Goal: Information Seeking & Learning: Find contact information

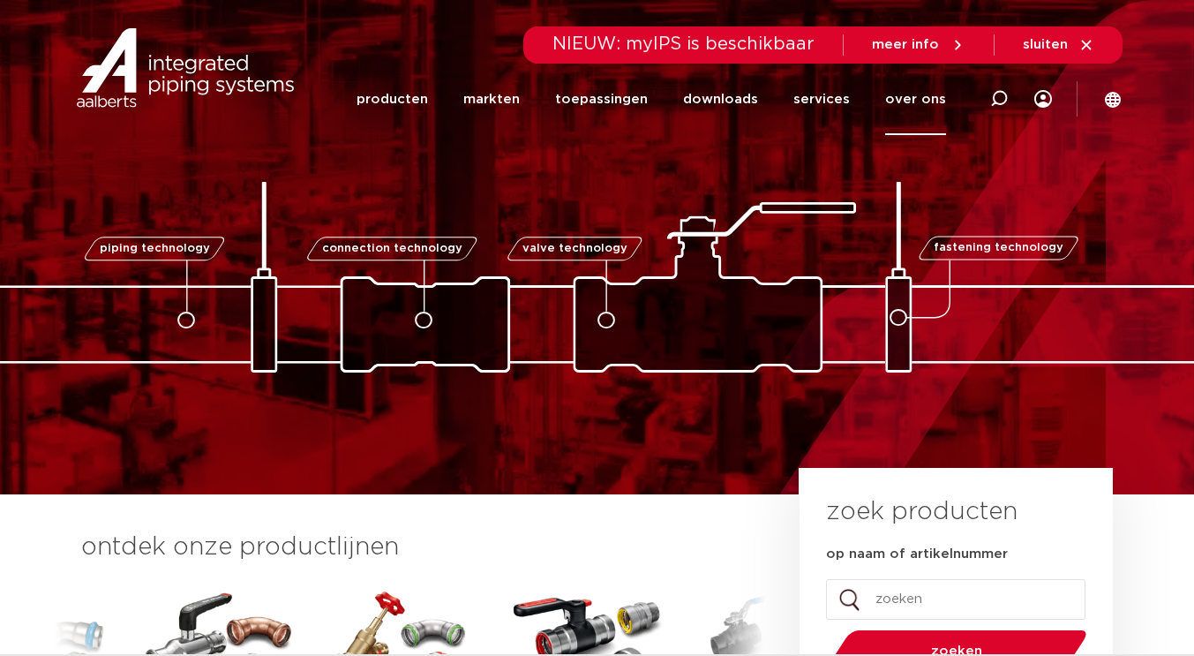
click at [922, 90] on link "over ons" at bounding box center [915, 99] width 61 height 71
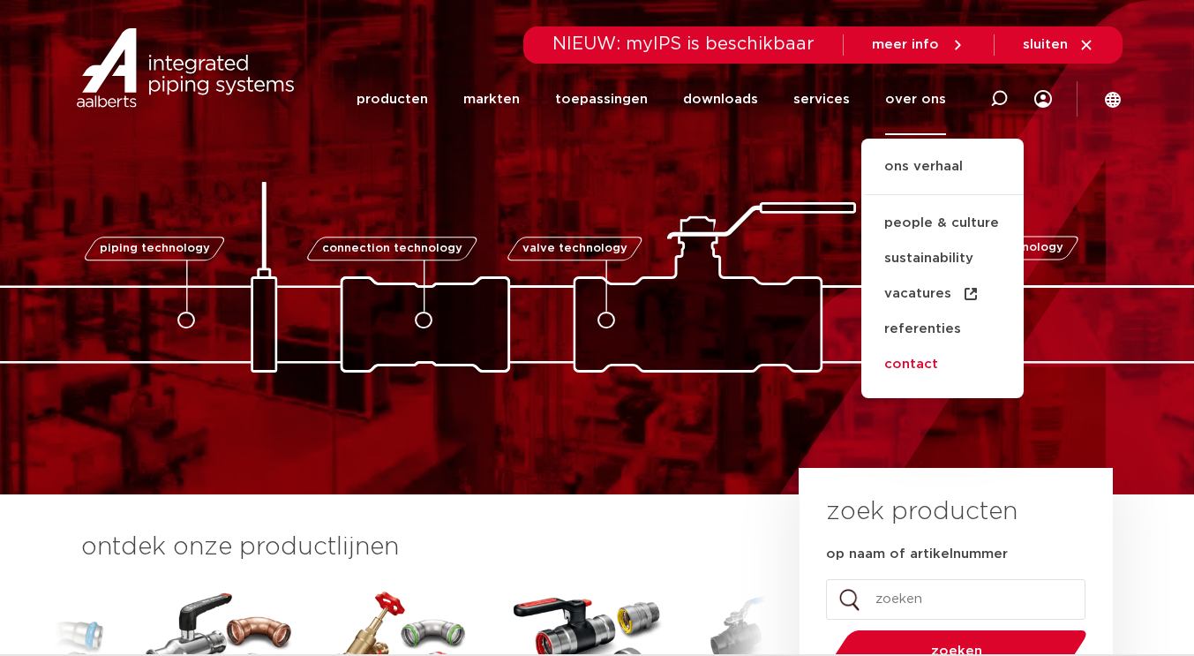
click at [932, 360] on link "contact" at bounding box center [942, 364] width 162 height 35
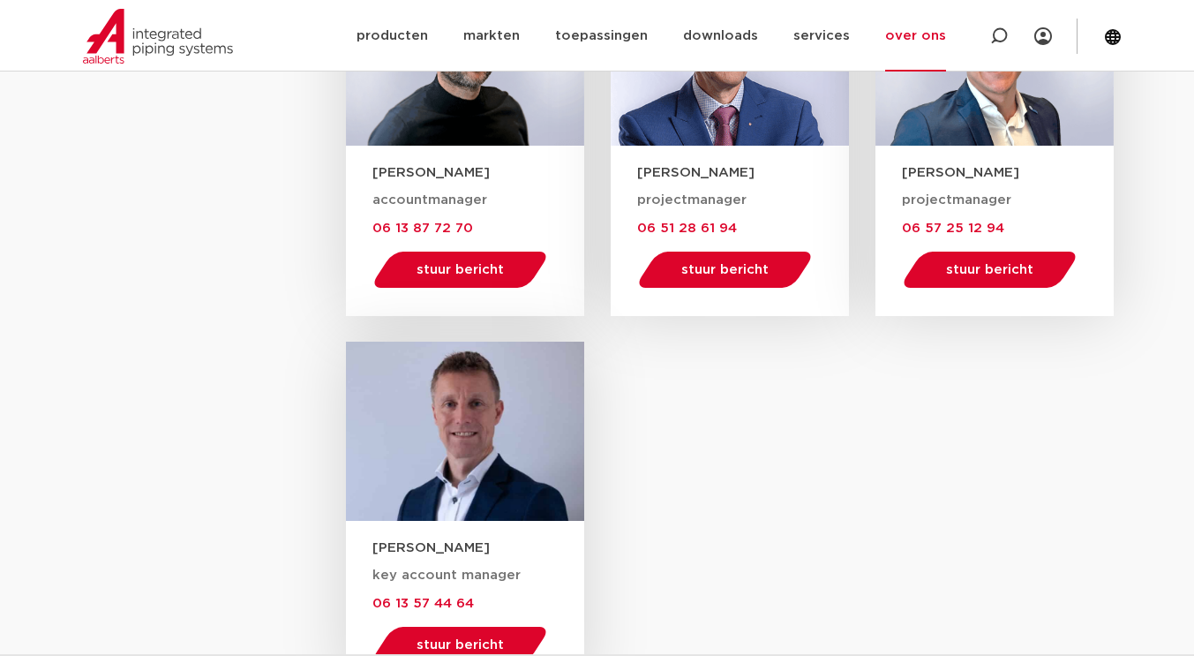
scroll to position [2452, 0]
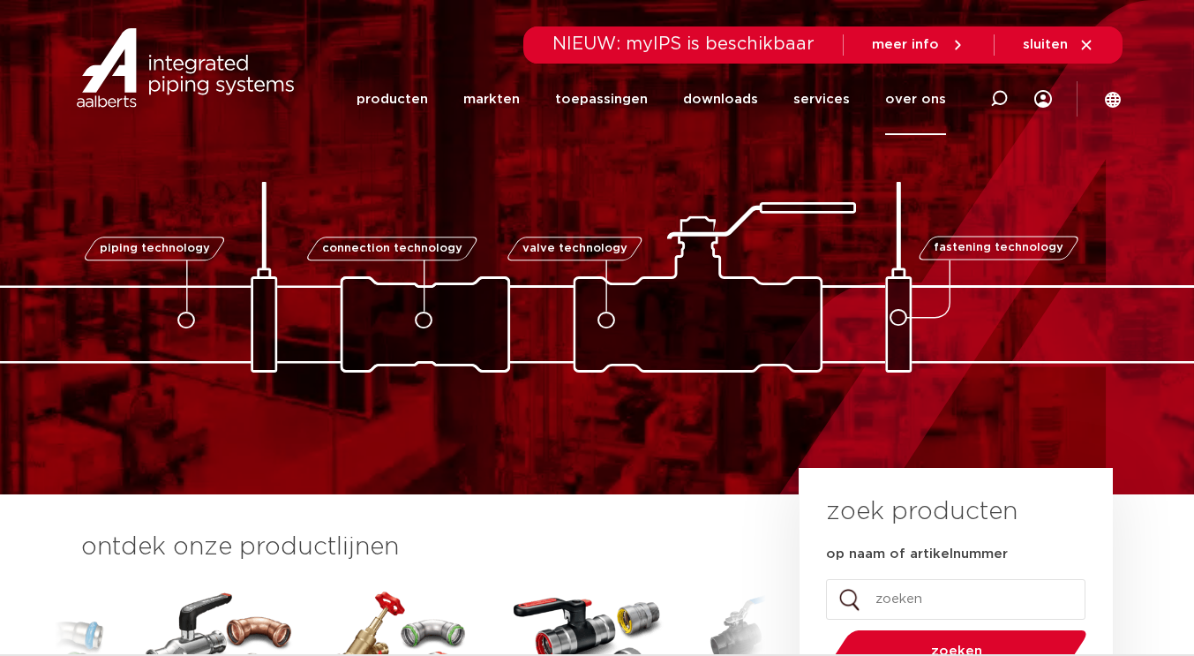
click at [919, 94] on link "over ons" at bounding box center [915, 99] width 61 height 71
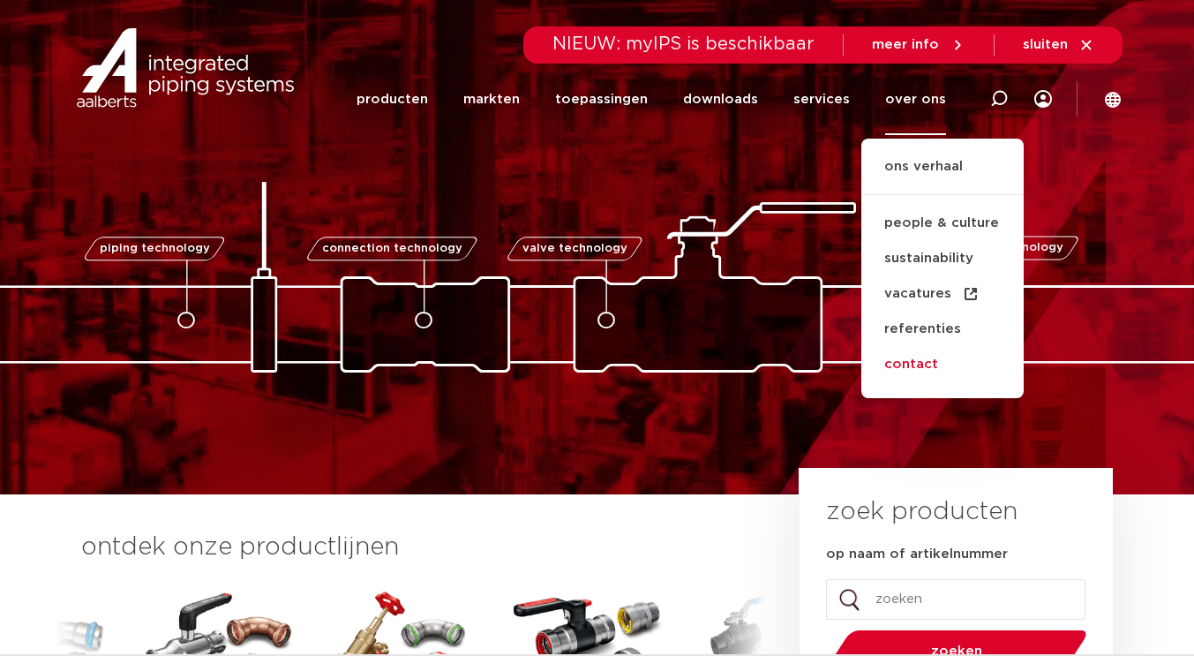
click at [912, 363] on link "contact" at bounding box center [942, 364] width 162 height 35
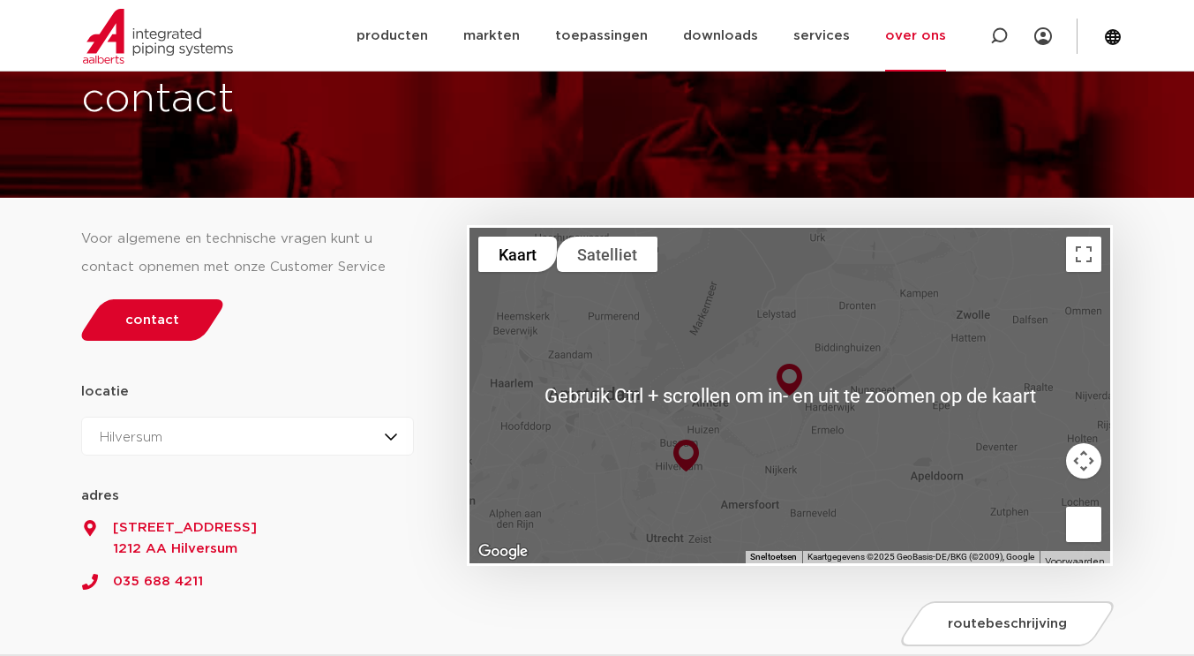
scroll to position [78, 0]
